Goal: Communication & Community: Answer question/provide support

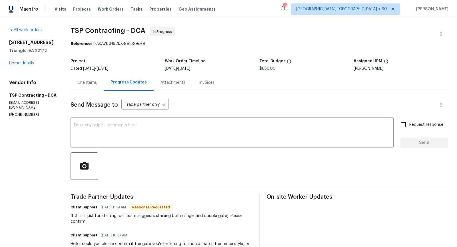
click at [96, 87] on div "Line Items" at bounding box center [87, 82] width 33 height 17
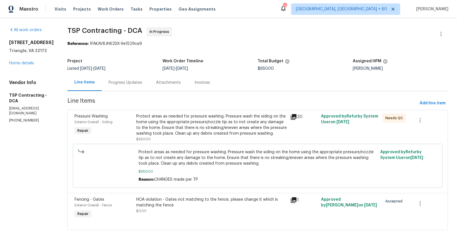
click at [293, 201] on icon at bounding box center [294, 200] width 6 height 6
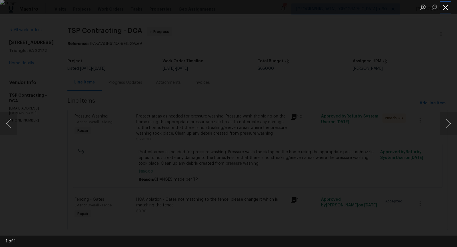
click at [446, 6] on button "Close lightbox" at bounding box center [445, 7] width 11 height 10
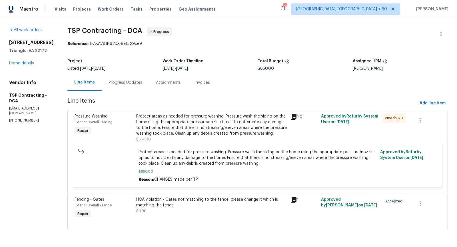
click at [128, 86] on div "Progress Updates" at bounding box center [125, 82] width 47 height 17
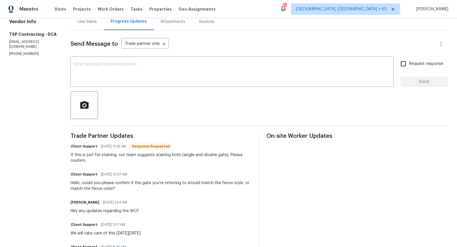
scroll to position [76, 0]
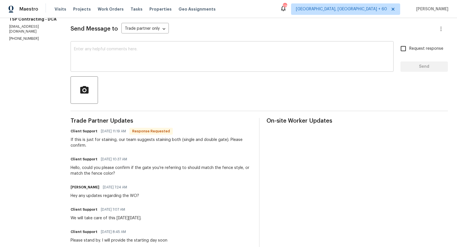
click at [127, 66] on textarea at bounding box center [232, 57] width 316 height 20
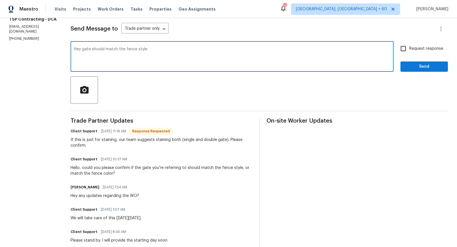
type textarea "Hey gate should match the fence style"
click at [404, 47] on input "Request response" at bounding box center [403, 49] width 12 height 12
checkbox input "true"
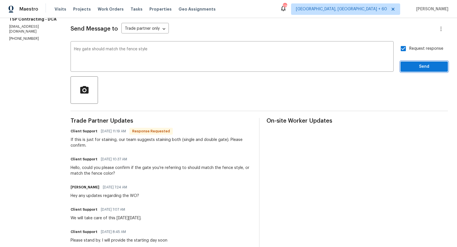
click at [409, 66] on span "Send" at bounding box center [424, 66] width 38 height 7
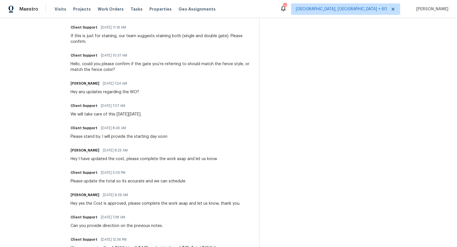
scroll to position [0, 0]
